Goal: Task Accomplishment & Management: Use online tool/utility

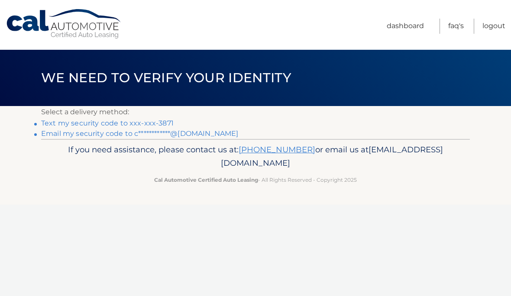
click at [55, 125] on link "Text my security code to xxx-xxx-3871" at bounding box center [107, 123] width 133 height 8
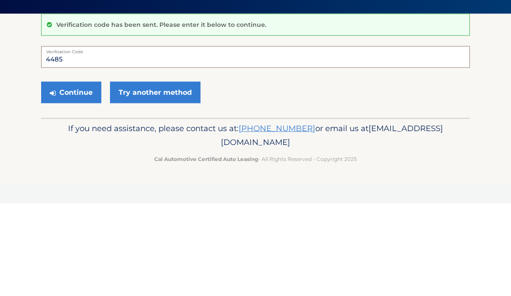
type input "448548"
click at [71, 174] on button "Continue" at bounding box center [71, 185] width 60 height 22
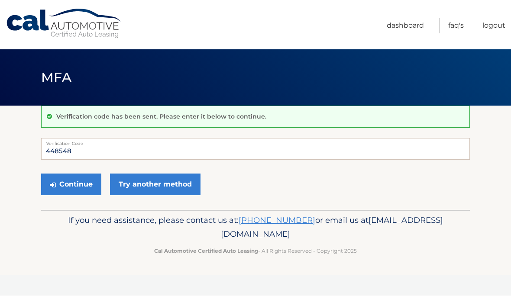
click at [61, 186] on button "Continue" at bounding box center [71, 185] width 60 height 22
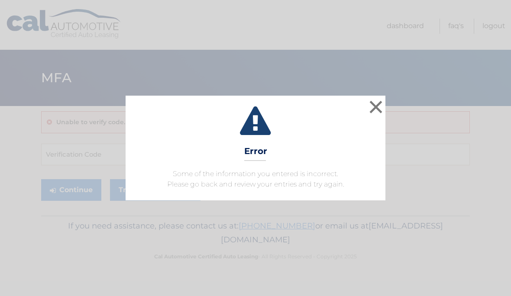
click at [369, 115] on button "×" at bounding box center [376, 106] width 17 height 17
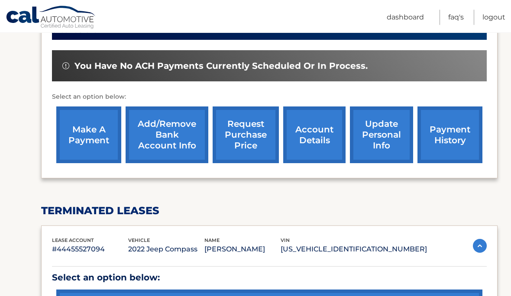
scroll to position [246, 0]
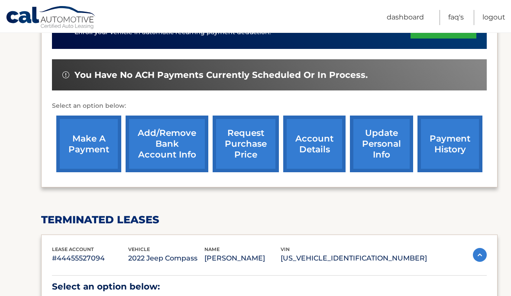
click at [85, 140] on link "make a payment" at bounding box center [88, 144] width 65 height 57
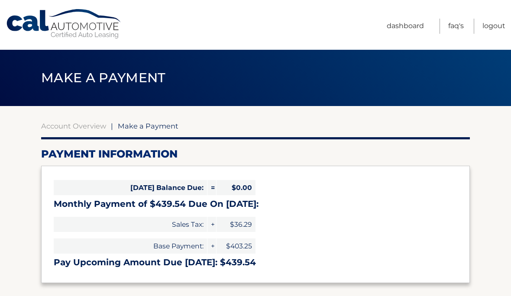
select select "NjhiNzlmNGUtMzRlMi00ZWFlLTliYzgtYTQyNGZkNmU2Mjc0"
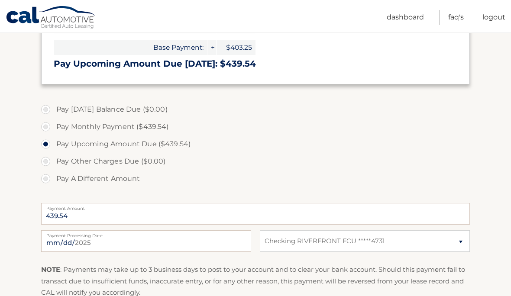
scroll to position [266, 0]
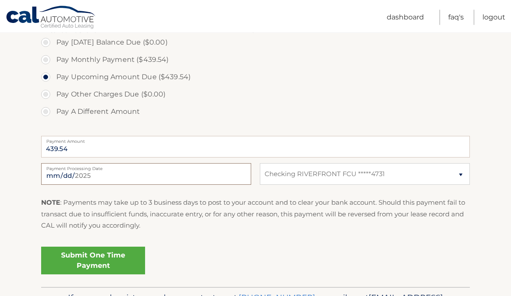
click at [229, 175] on input "2025-09-27" at bounding box center [146, 175] width 210 height 22
type input "2025-10-01"
click at [116, 269] on link "Submit One Time Payment" at bounding box center [93, 261] width 104 height 28
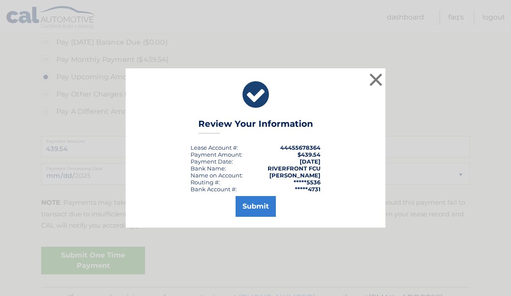
click at [256, 217] on button "Submit" at bounding box center [256, 206] width 40 height 21
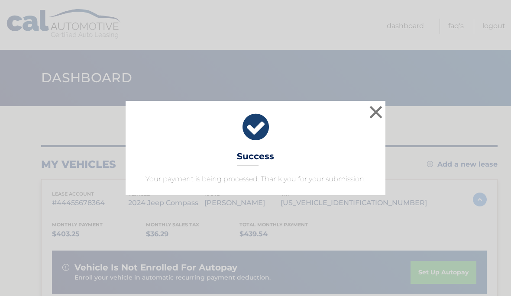
click at [371, 113] on button "×" at bounding box center [376, 112] width 17 height 17
